Goal: Task Accomplishment & Management: Manage account settings

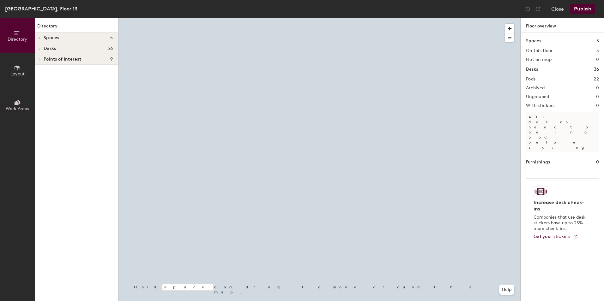
click at [314, 18] on div at bounding box center [319, 18] width 402 height 0
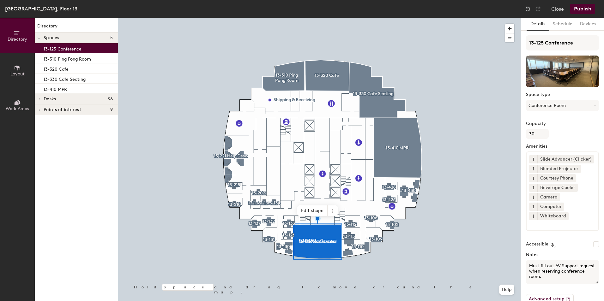
click at [559, 31] on div "Details Schedule Devices 13-125 Conference Space type Conference Room Capacity …" at bounding box center [562, 160] width 83 height 284
click at [561, 23] on button "Schedule" at bounding box center [562, 24] width 27 height 13
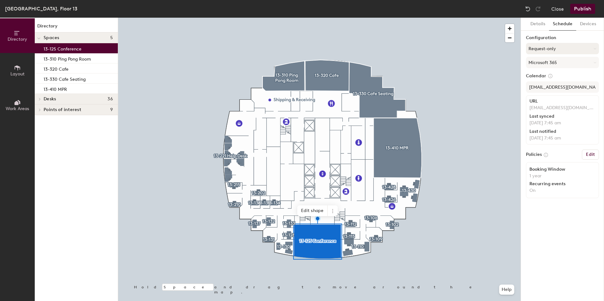
click at [569, 49] on button "Request-only" at bounding box center [562, 48] width 73 height 11
click at [555, 73] on icon at bounding box center [556, 74] width 4 height 4
click at [586, 5] on button "Publish" at bounding box center [582, 9] width 25 height 10
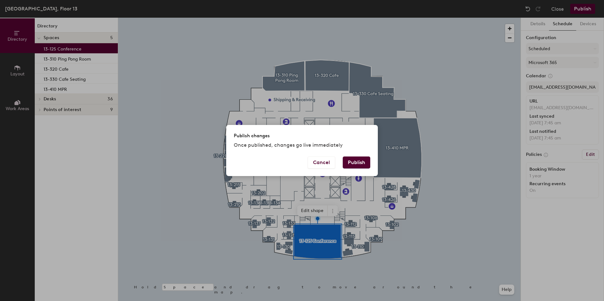
click at [365, 160] on button "Publish" at bounding box center [356, 163] width 27 height 12
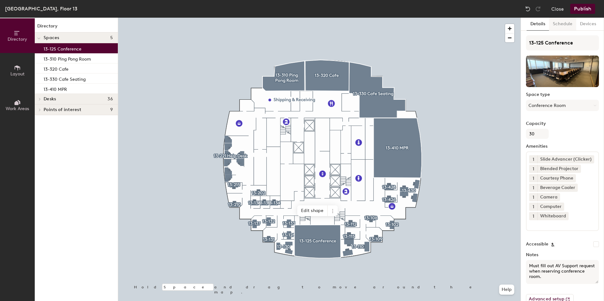
click at [563, 27] on button "Schedule" at bounding box center [562, 24] width 27 height 13
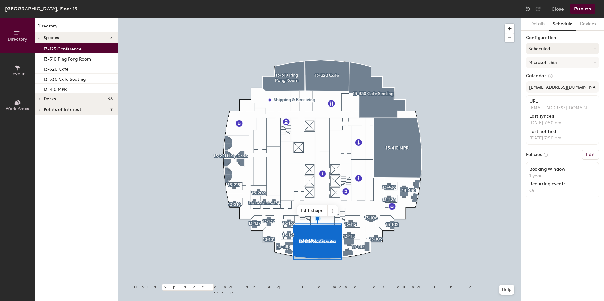
click at [563, 53] on button "Scheduled" at bounding box center [562, 48] width 73 height 11
click at [553, 82] on div "Request-only" at bounding box center [562, 83] width 72 height 9
click at [587, 9] on button "Publish" at bounding box center [582, 9] width 25 height 10
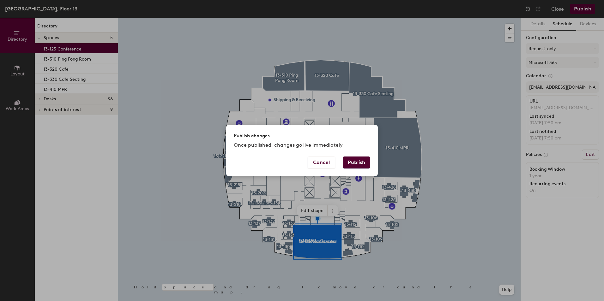
click at [362, 164] on button "Publish" at bounding box center [356, 163] width 27 height 12
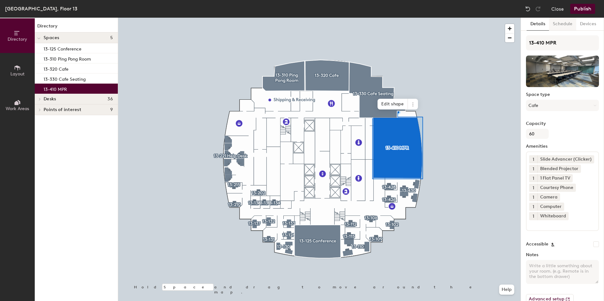
click at [557, 24] on button "Schedule" at bounding box center [562, 24] width 27 height 13
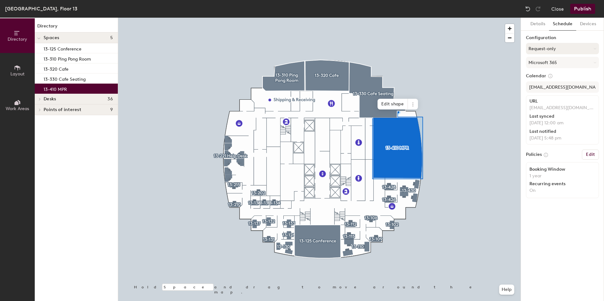
click at [557, 46] on button "Request-only" at bounding box center [562, 48] width 73 height 11
click at [547, 73] on div "Scheduled" at bounding box center [562, 73] width 72 height 9
click at [580, 8] on button "Publish" at bounding box center [582, 9] width 25 height 10
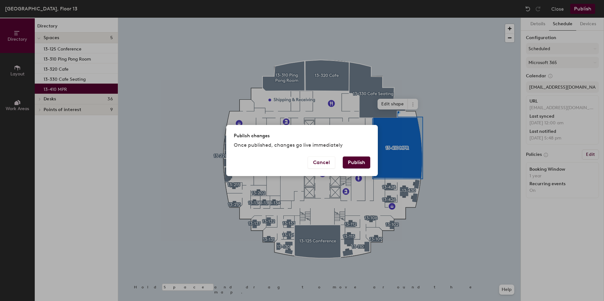
click at [361, 163] on button "Publish" at bounding box center [356, 163] width 27 height 12
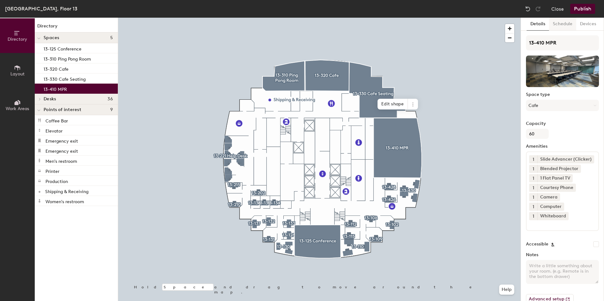
click at [560, 27] on button "Schedule" at bounding box center [562, 24] width 27 height 13
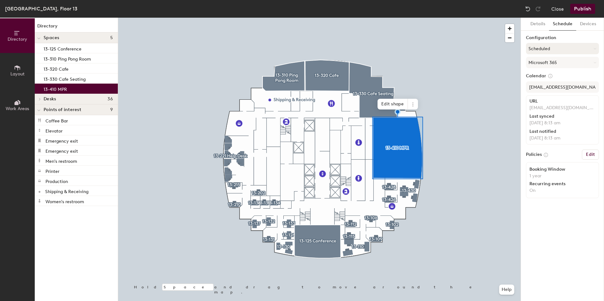
click at [557, 51] on button "Scheduled" at bounding box center [562, 48] width 73 height 11
click at [554, 85] on div "Request-only" at bounding box center [562, 83] width 72 height 9
click at [578, 13] on button "Publish" at bounding box center [582, 9] width 25 height 10
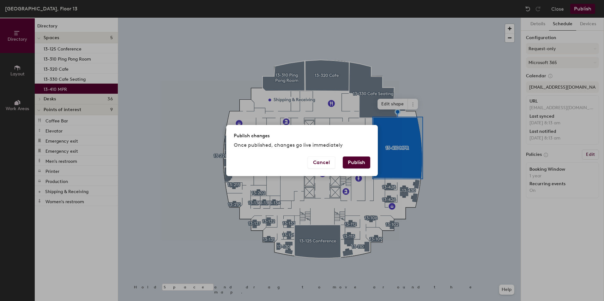
click at [356, 158] on button "Publish" at bounding box center [356, 163] width 27 height 12
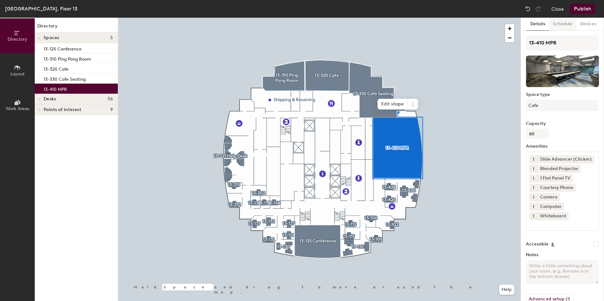
click at [558, 26] on button "Schedule" at bounding box center [562, 24] width 27 height 13
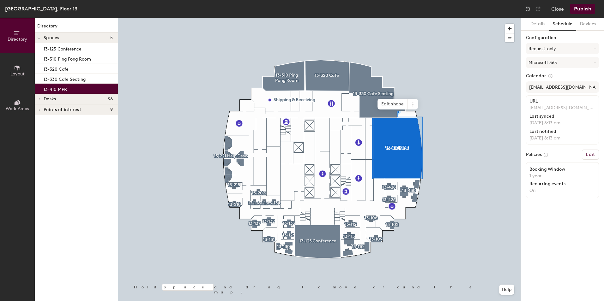
drag, startPoint x: 561, startPoint y: 49, endPoint x: 556, endPoint y: 55, distance: 7.8
click at [561, 49] on button "Request-only" at bounding box center [562, 48] width 73 height 11
click at [547, 72] on div "Scheduled" at bounding box center [562, 73] width 72 height 9
click at [576, 10] on button "Publish" at bounding box center [582, 9] width 25 height 10
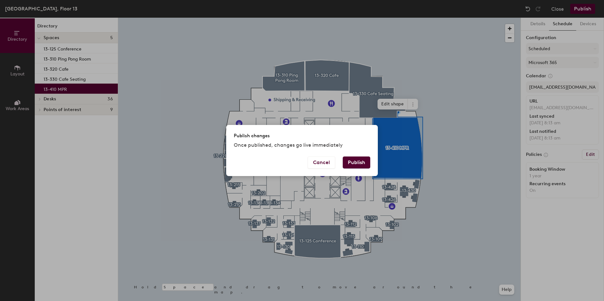
click at [359, 161] on button "Publish" at bounding box center [356, 163] width 27 height 12
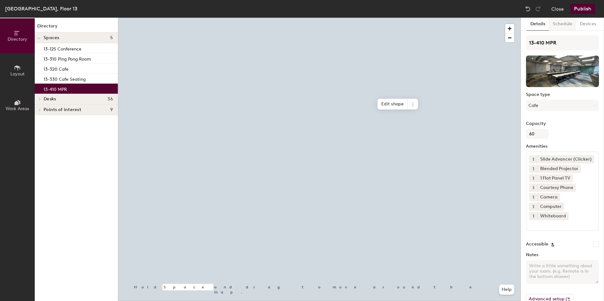
click at [569, 25] on button "Schedule" at bounding box center [562, 24] width 27 height 13
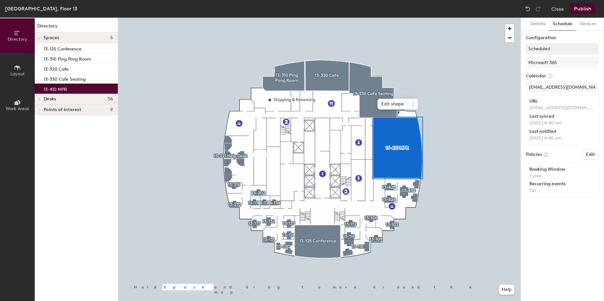
click at [564, 50] on button "Scheduled" at bounding box center [562, 48] width 73 height 11
click at [547, 82] on div "Request-only" at bounding box center [562, 83] width 72 height 9
click at [591, 9] on button "Publish" at bounding box center [582, 9] width 25 height 10
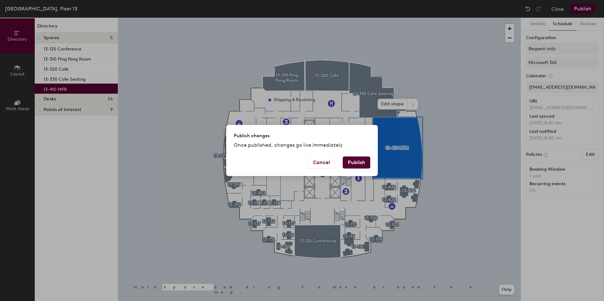
click at [361, 157] on button "Publish" at bounding box center [356, 163] width 27 height 12
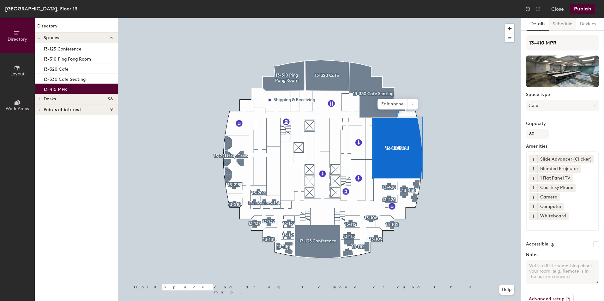
click at [570, 27] on button "Schedule" at bounding box center [562, 24] width 27 height 13
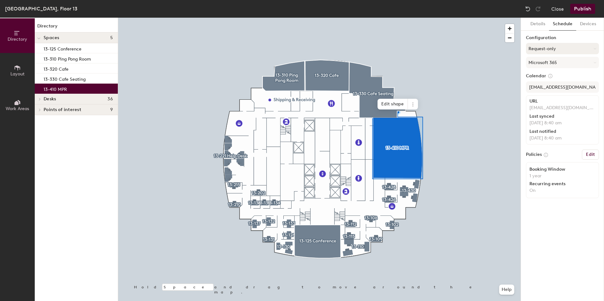
click at [556, 45] on button "Request-only" at bounding box center [562, 48] width 73 height 11
click at [546, 74] on div "Scheduled" at bounding box center [562, 73] width 72 height 9
click at [588, 9] on button "Publish" at bounding box center [582, 9] width 25 height 10
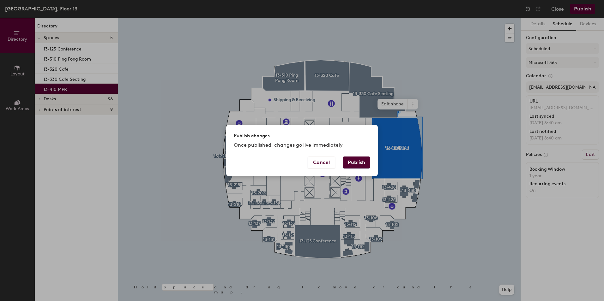
click at [341, 164] on div "Cancel Publish" at bounding box center [302, 167] width 152 height 20
click at [361, 164] on button "Publish" at bounding box center [356, 163] width 27 height 12
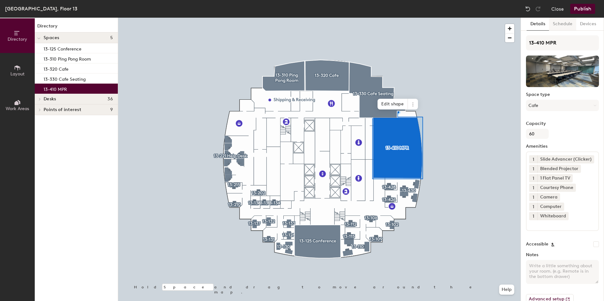
click at [566, 24] on button "Schedule" at bounding box center [562, 24] width 27 height 13
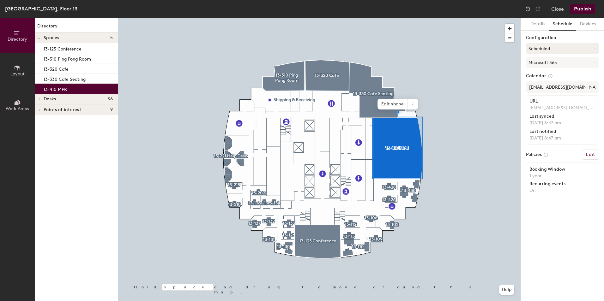
click at [557, 48] on button "Scheduled" at bounding box center [562, 48] width 73 height 11
click at [538, 80] on div "Request-only" at bounding box center [562, 83] width 72 height 9
click at [576, 9] on button "Publish" at bounding box center [582, 9] width 25 height 10
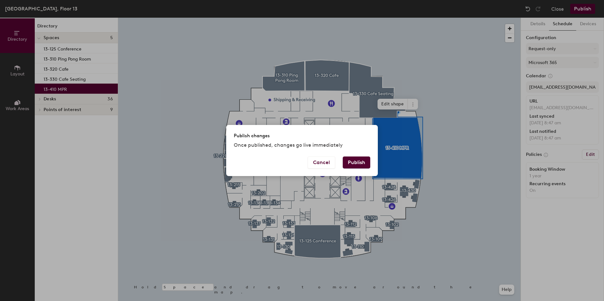
click at [352, 158] on button "Publish" at bounding box center [356, 163] width 27 height 12
